Goal: Find specific page/section: Find specific page/section

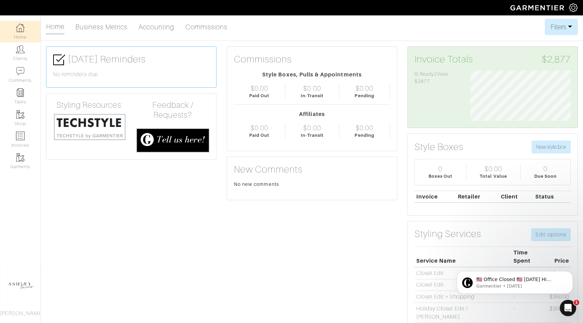
scroll to position [50, 111]
click at [20, 139] on img at bounding box center [20, 136] width 9 height 9
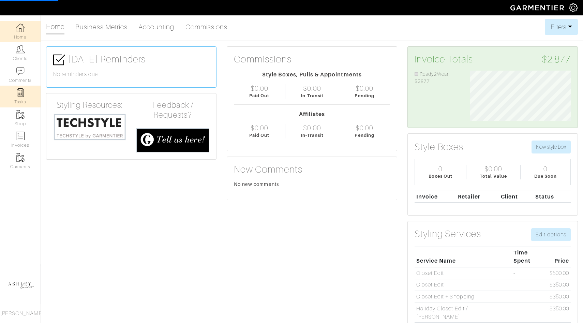
select select
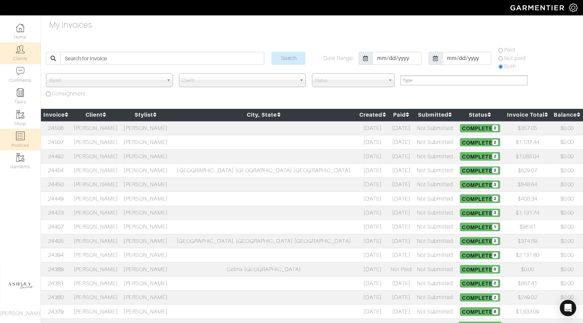
click at [19, 55] on link "Clients" at bounding box center [20, 52] width 41 height 21
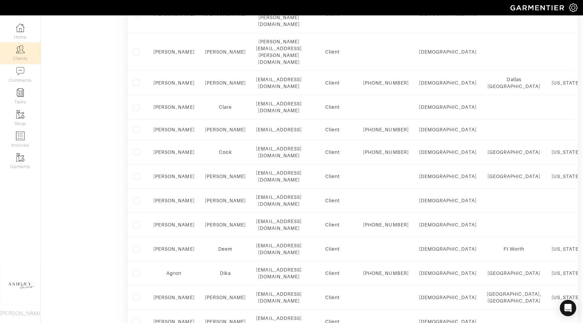
scroll to position [494, 0]
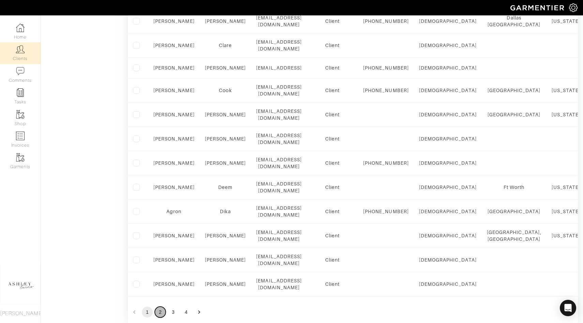
click at [160, 306] on button "2" at bounding box center [160, 311] width 11 height 11
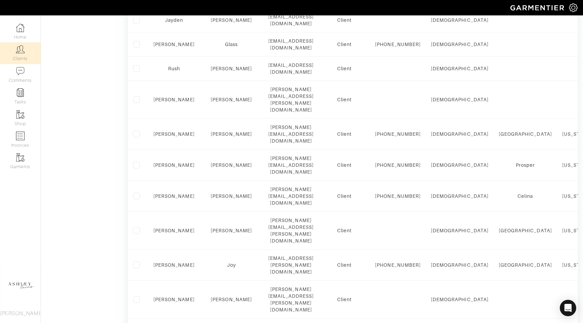
scroll to position [325, 0]
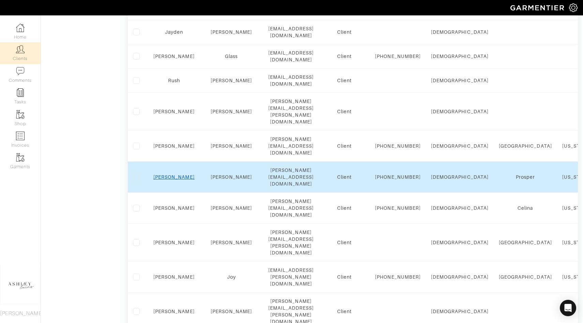
click at [169, 174] on link "Maggie" at bounding box center [173, 176] width 41 height 5
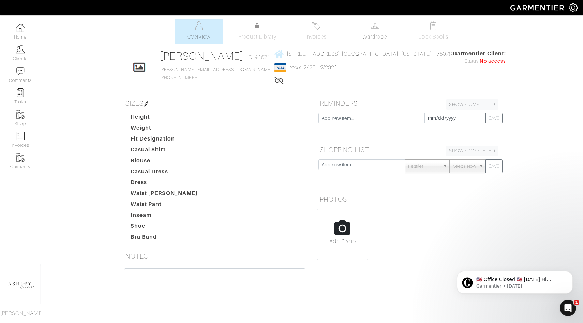
click at [369, 32] on link "Wardrobe" at bounding box center [375, 31] width 48 height 25
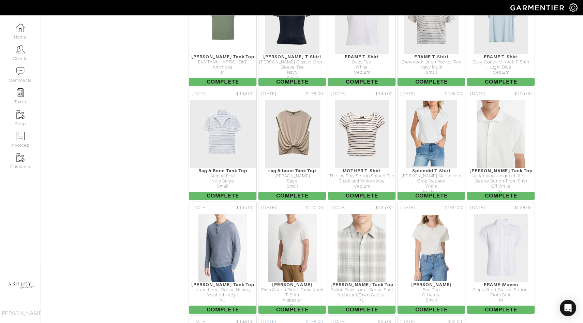
scroll to position [1990, 0]
